Goal: Task Accomplishment & Management: Complete application form

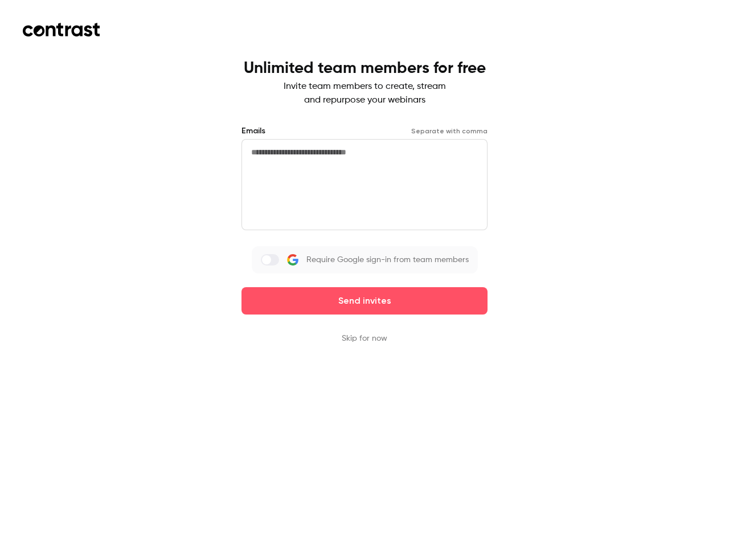
click at [365, 274] on div "Emails Separate with comma Require Google sign-in from team members Send invites" at bounding box center [365, 219] width 246 height 189
click at [365, 301] on button "Send invites" at bounding box center [365, 300] width 246 height 27
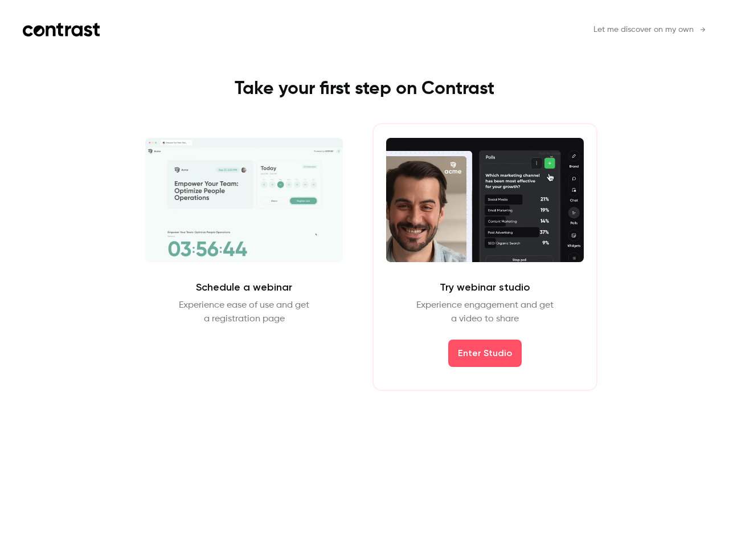
click at [365, 338] on div "Schedule a webinar Experience ease of use and get a registration page Schedule …" at bounding box center [365, 257] width 512 height 268
